Goal: Transaction & Acquisition: Purchase product/service

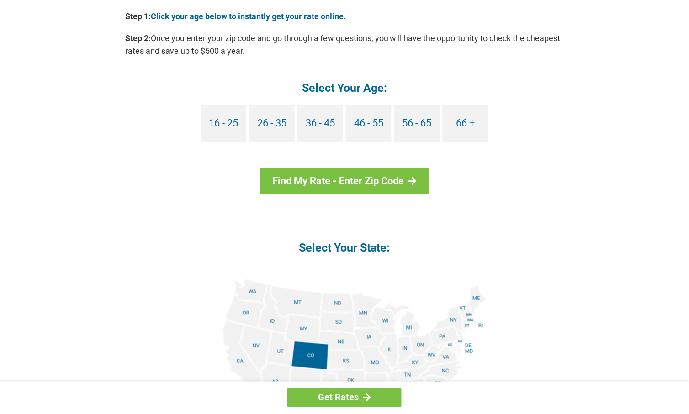
scroll to position [914, 0]
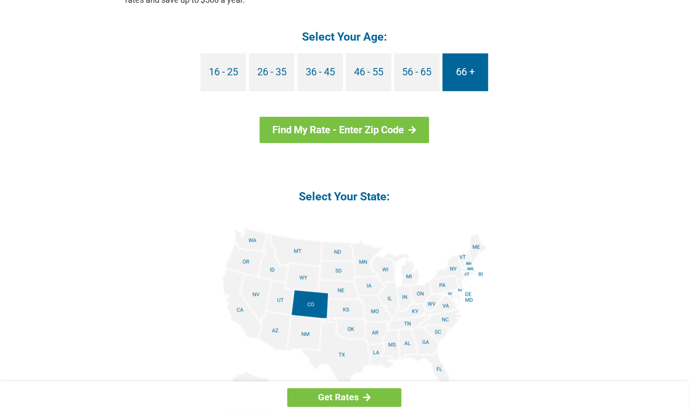
click at [464, 79] on link "66 +" at bounding box center [466, 72] width 46 height 38
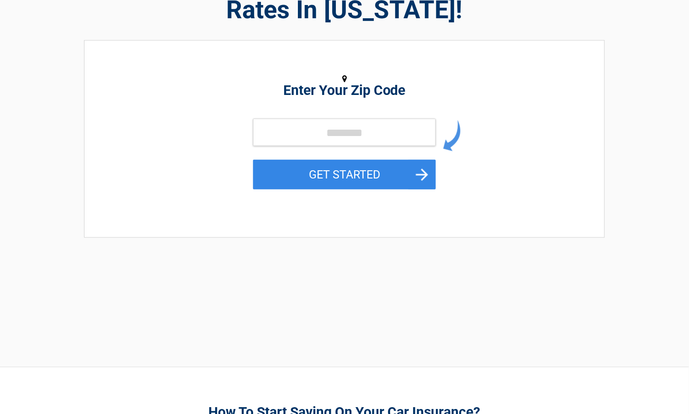
scroll to position [101, 0]
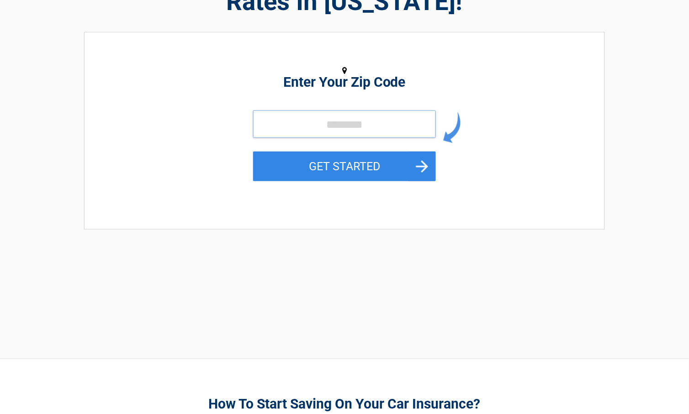
click at [313, 125] on input "tel" at bounding box center [344, 124] width 183 height 27
click at [327, 123] on input "tel" at bounding box center [344, 124] width 183 height 27
type input "*****"
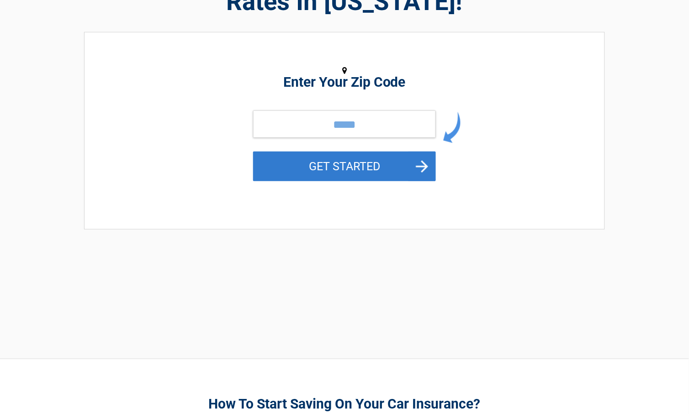
click at [366, 166] on button "GET STARTED" at bounding box center [344, 167] width 183 height 30
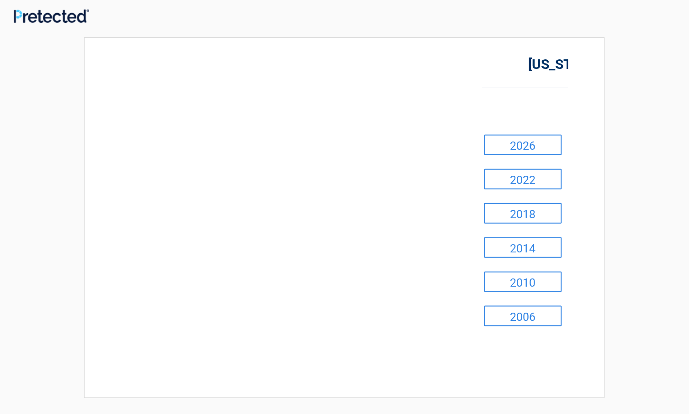
scroll to position [0, 0]
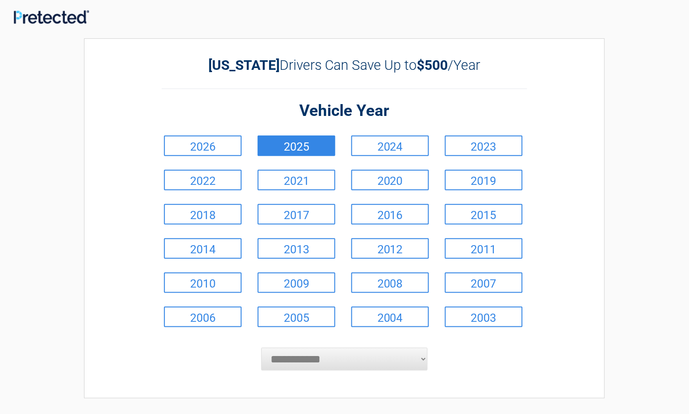
click at [292, 152] on link "2025" at bounding box center [297, 146] width 78 height 21
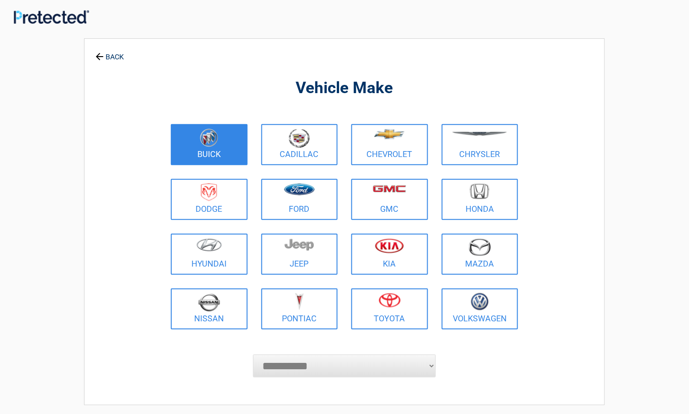
click at [231, 137] on figure at bounding box center [209, 139] width 66 height 21
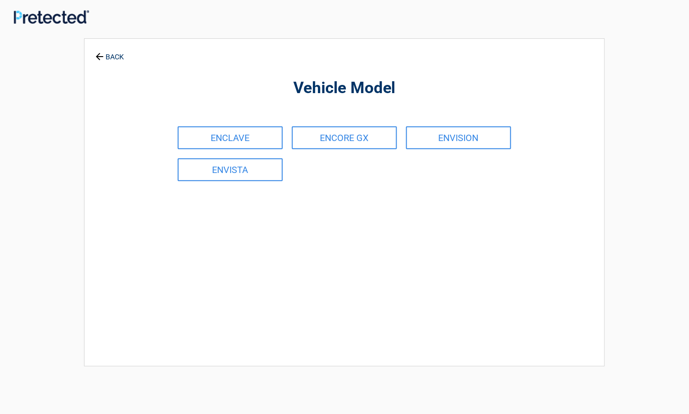
click at [231, 137] on link "ENCLAVE" at bounding box center [230, 138] width 105 height 23
